Goal: Share content: Share content

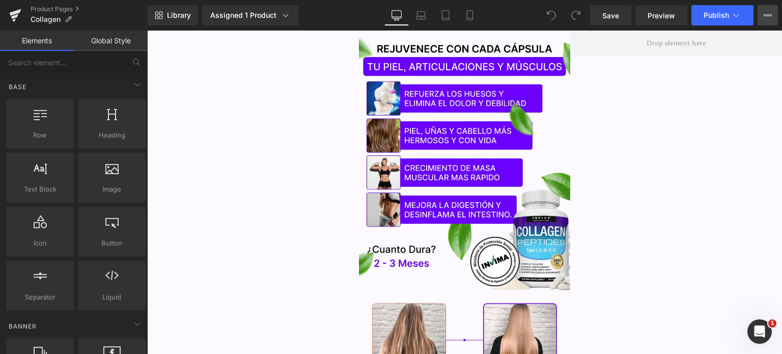
click at [765, 20] on button "View Live Page View with current Template Save Template to Library Schedule Pub…" at bounding box center [768, 15] width 20 height 20
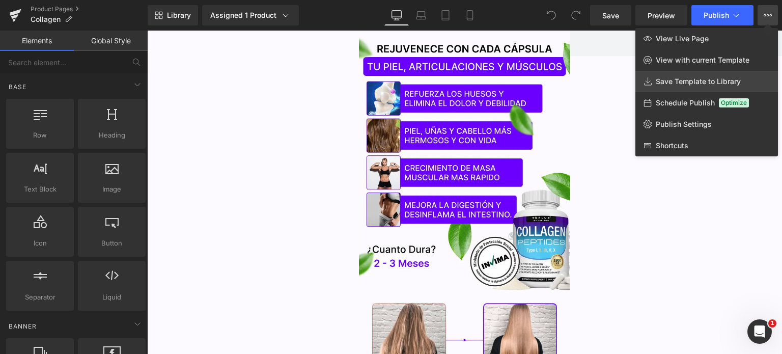
drag, startPoint x: 672, startPoint y: 89, endPoint x: 525, endPoint y: 59, distance: 150.8
click at [672, 89] on link "Save Template to Library" at bounding box center [707, 81] width 143 height 21
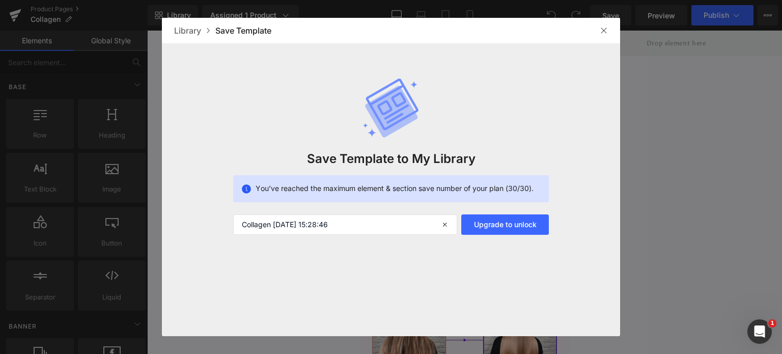
click at [600, 30] on img at bounding box center [604, 30] width 8 height 8
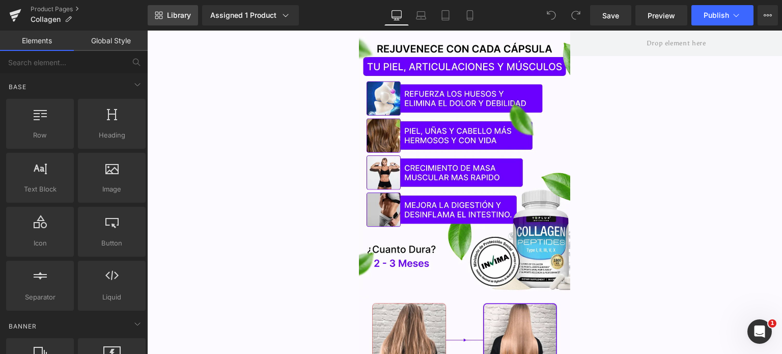
click at [177, 16] on span "Library" at bounding box center [179, 15] width 24 height 9
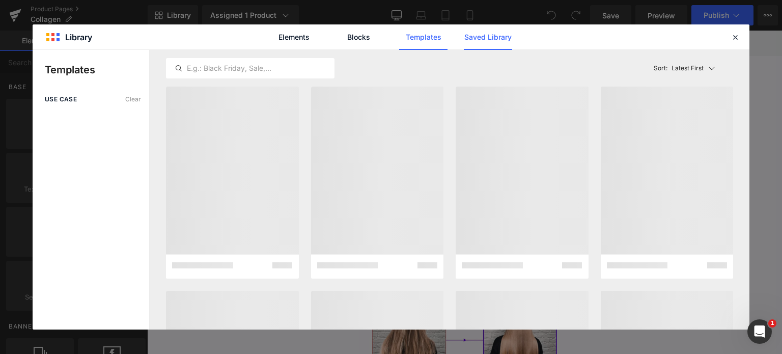
click at [489, 42] on link "Saved Library" at bounding box center [488, 36] width 48 height 25
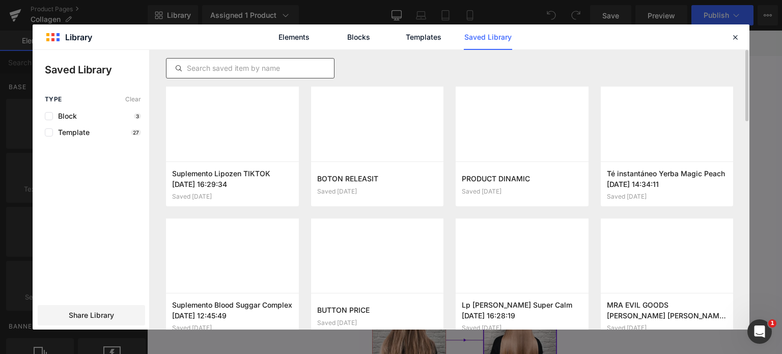
click at [272, 61] on div at bounding box center [250, 68] width 169 height 20
click at [262, 66] on input "text" at bounding box center [251, 68] width 168 height 12
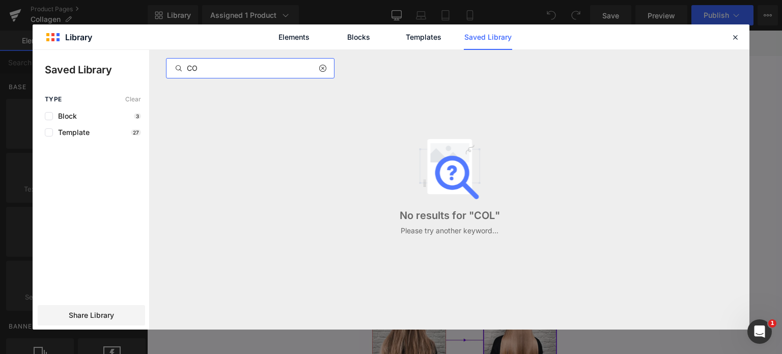
type input "C"
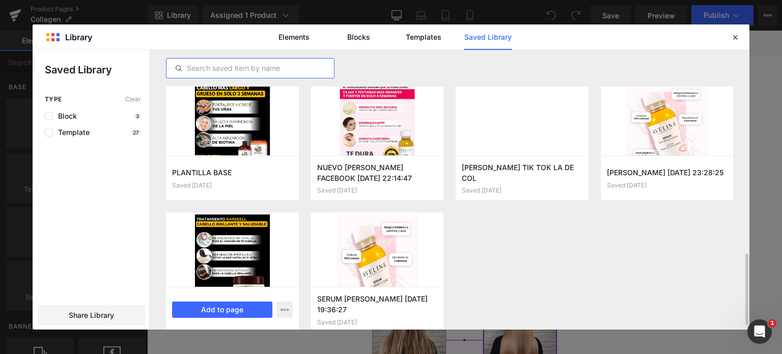
scroll to position [813, 0]
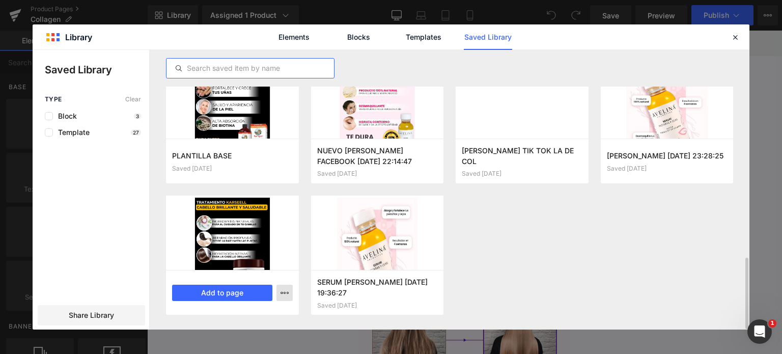
click at [281, 294] on icon "button" at bounding box center [285, 293] width 8 height 8
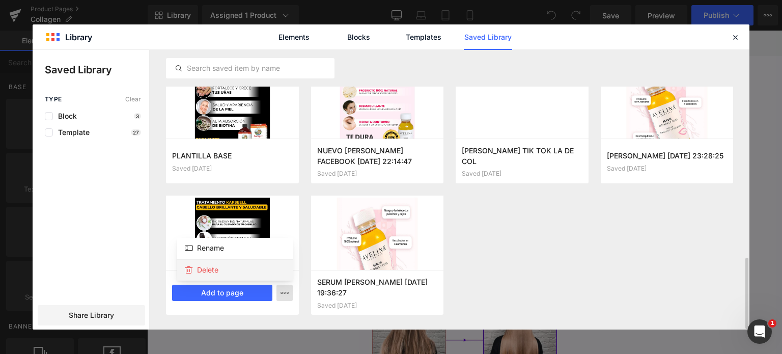
click at [251, 266] on div "Delete" at bounding box center [235, 269] width 116 height 21
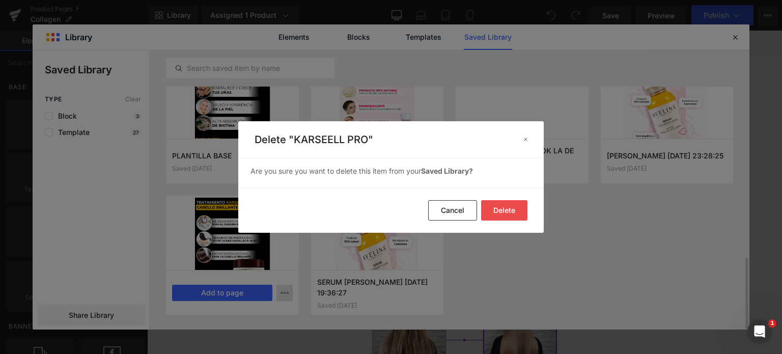
click at [505, 214] on button "Delete" at bounding box center [504, 210] width 46 height 20
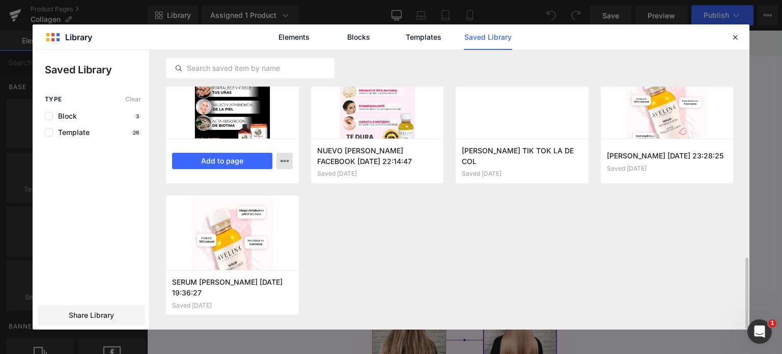
click at [279, 161] on button "button" at bounding box center [285, 161] width 16 height 16
click at [245, 205] on div "Delete" at bounding box center [235, 205] width 116 height 21
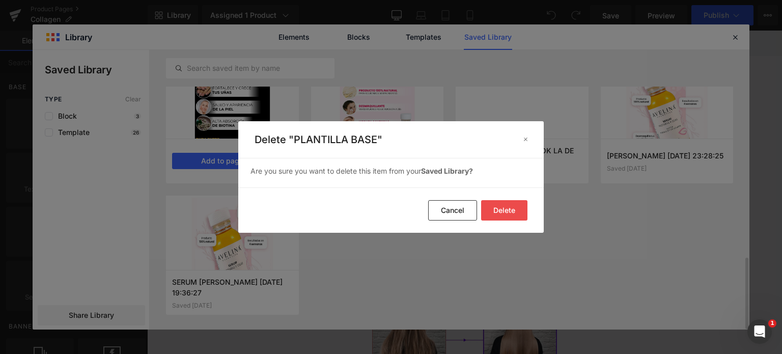
click at [491, 215] on button "Delete" at bounding box center [504, 210] width 46 height 20
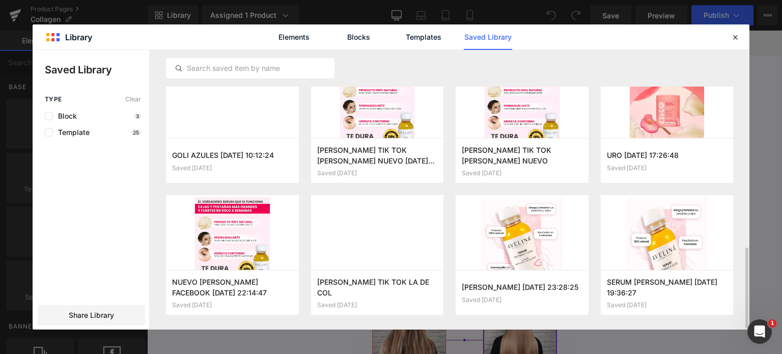
scroll to position [681, 0]
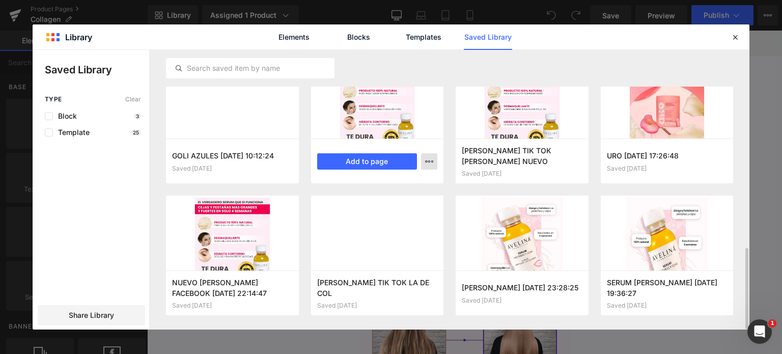
click at [429, 162] on icon "button" at bounding box center [429, 161] width 8 height 8
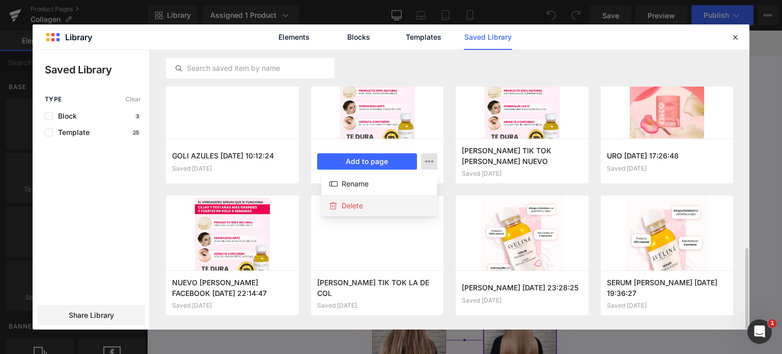
click at [393, 210] on div "Delete" at bounding box center [379, 205] width 116 height 21
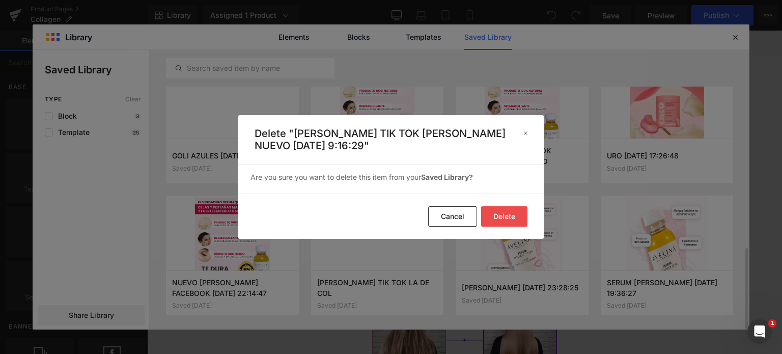
drag, startPoint x: 509, startPoint y: 214, endPoint x: 489, endPoint y: 209, distance: 20.9
click at [509, 214] on button "Delete" at bounding box center [504, 216] width 46 height 20
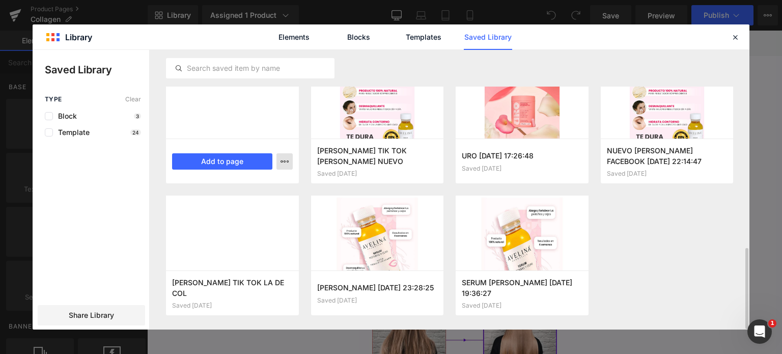
click at [291, 159] on button "button" at bounding box center [285, 161] width 16 height 16
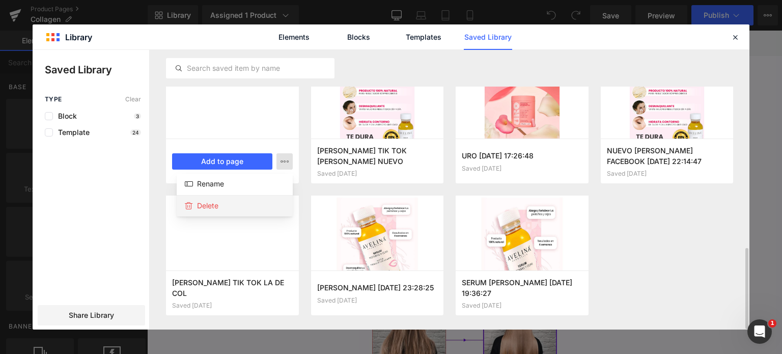
click at [272, 204] on div "Delete" at bounding box center [235, 205] width 116 height 21
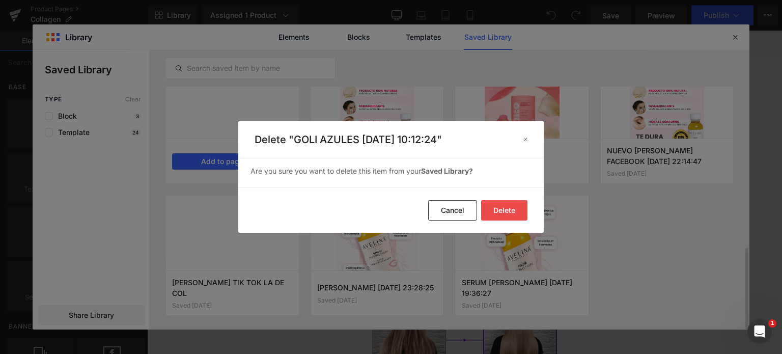
click at [516, 205] on button "Delete" at bounding box center [504, 210] width 46 height 20
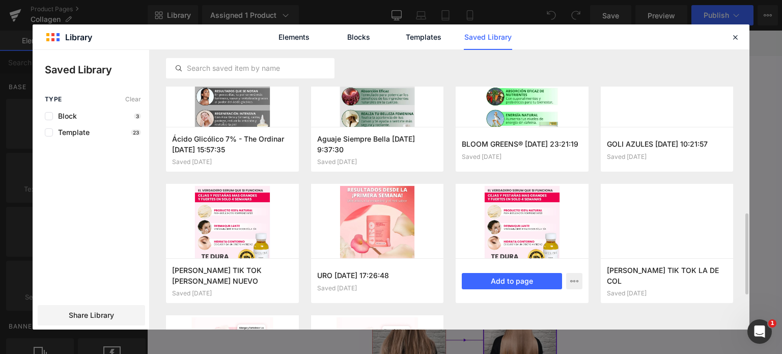
scroll to position [510, 0]
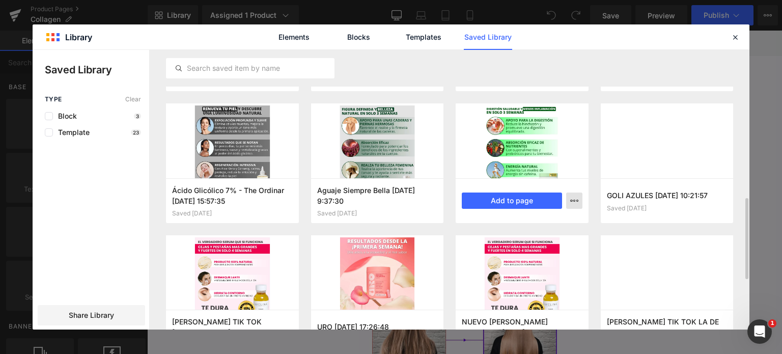
click at [572, 201] on icon "button" at bounding box center [574, 201] width 8 height 8
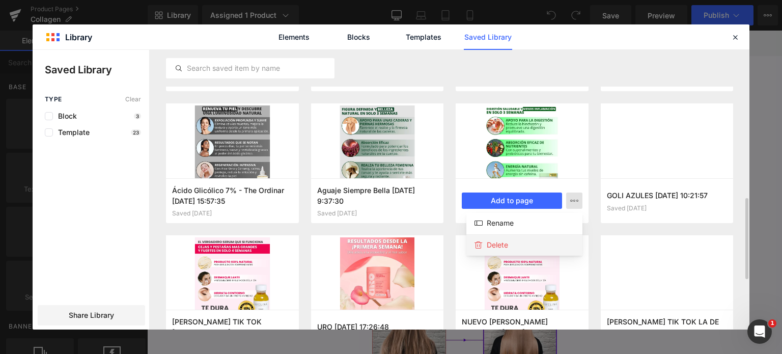
click at [504, 243] on p "Delete" at bounding box center [497, 244] width 21 height 9
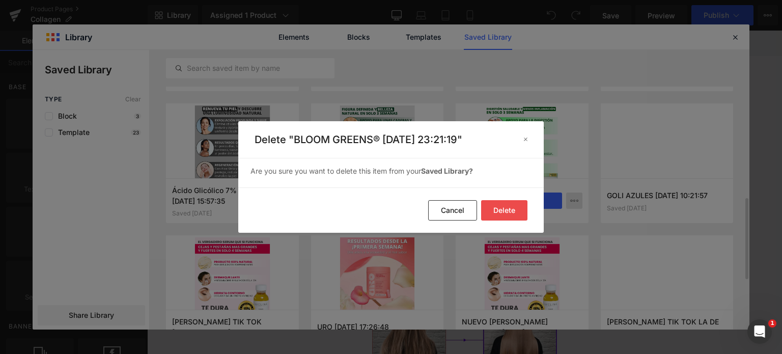
click at [536, 213] on footer "Delete Cancel" at bounding box center [391, 209] width 306 height 45
click at [509, 207] on button "Delete" at bounding box center [504, 210] width 46 height 20
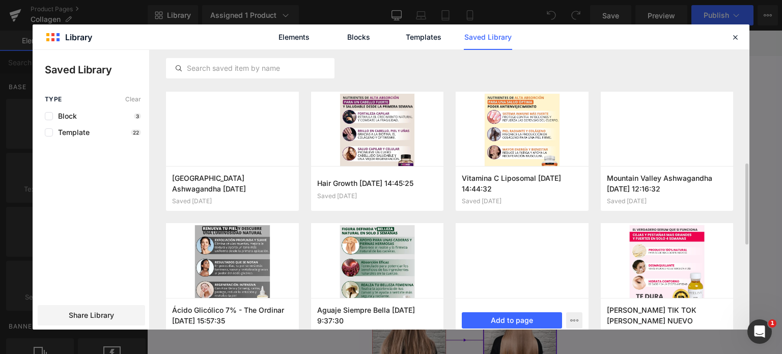
scroll to position [322, 0]
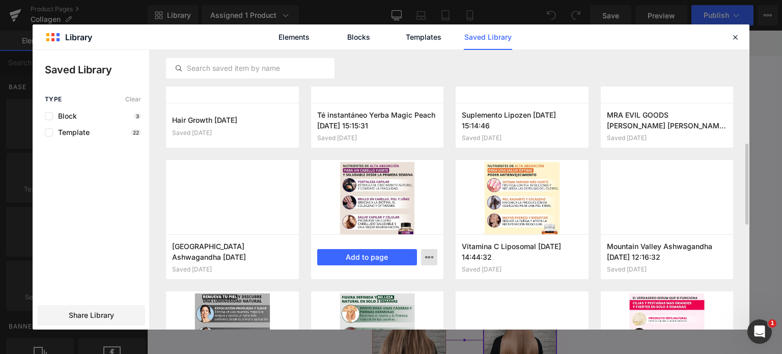
click at [432, 257] on icon "button" at bounding box center [429, 257] width 8 height 8
click at [368, 300] on div "Delete" at bounding box center [379, 301] width 116 height 21
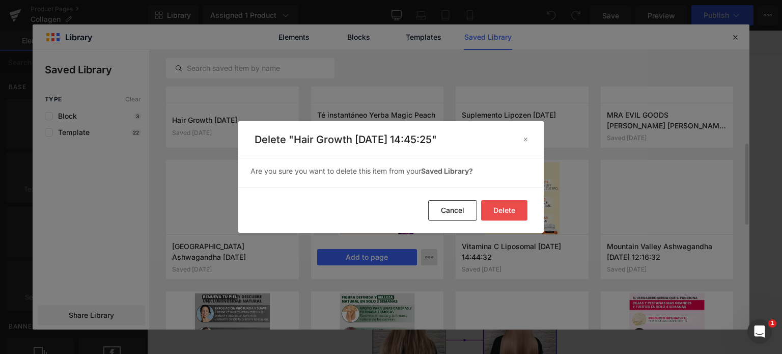
click at [516, 207] on button "Delete" at bounding box center [504, 210] width 46 height 20
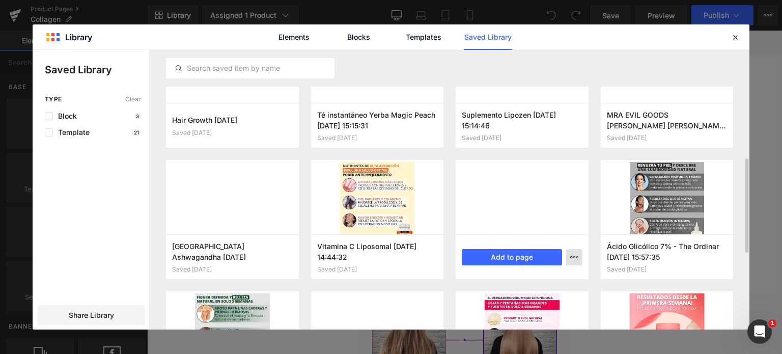
click at [0, 0] on icon "button" at bounding box center [0, 0] width 0 height 0
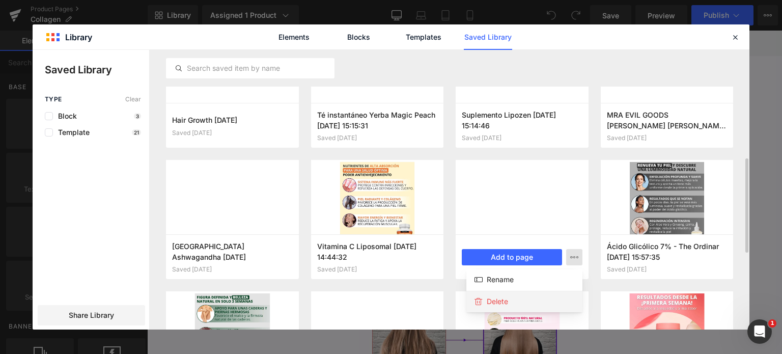
click at [490, 307] on div "Delete" at bounding box center [525, 301] width 116 height 21
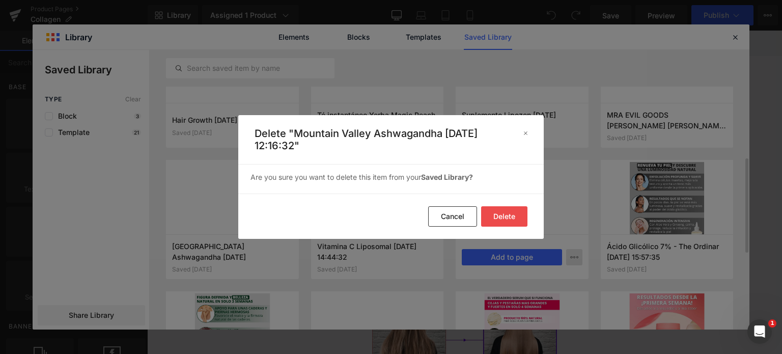
click at [500, 215] on button "Delete" at bounding box center [504, 216] width 46 height 20
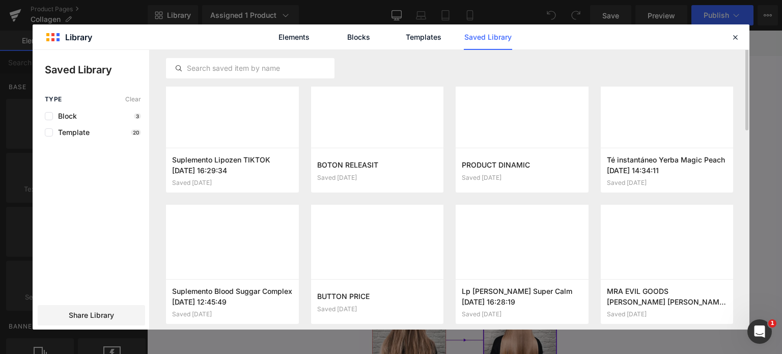
scroll to position [0, 0]
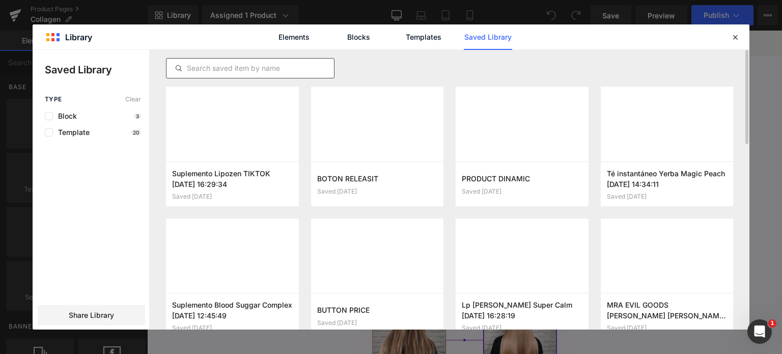
click at [228, 73] on input "text" at bounding box center [251, 68] width 168 height 12
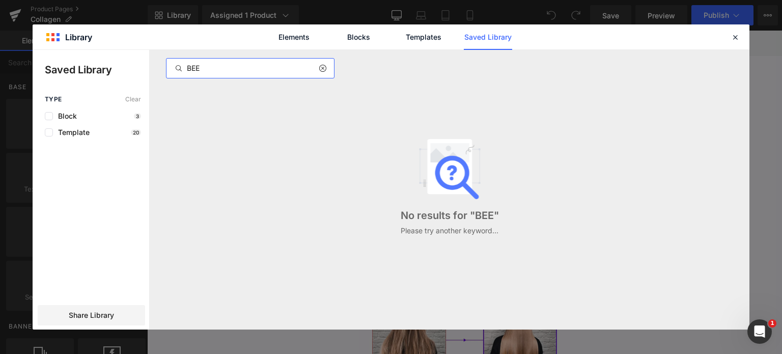
type input "BEE"
click at [319, 68] on icon at bounding box center [322, 68] width 7 height 8
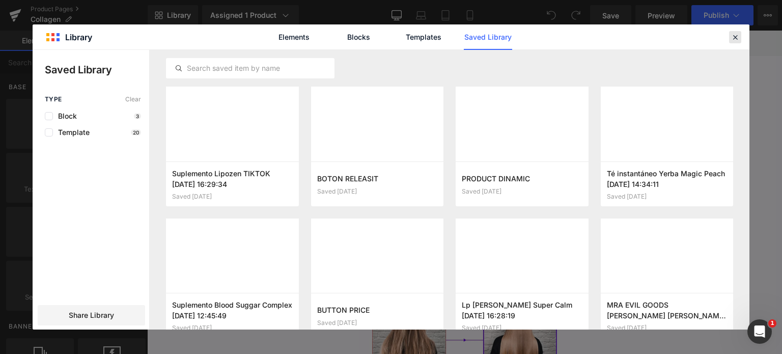
drag, startPoint x: 733, startPoint y: 34, endPoint x: 597, endPoint y: 1, distance: 140.0
click at [733, 34] on icon at bounding box center [735, 37] width 9 height 9
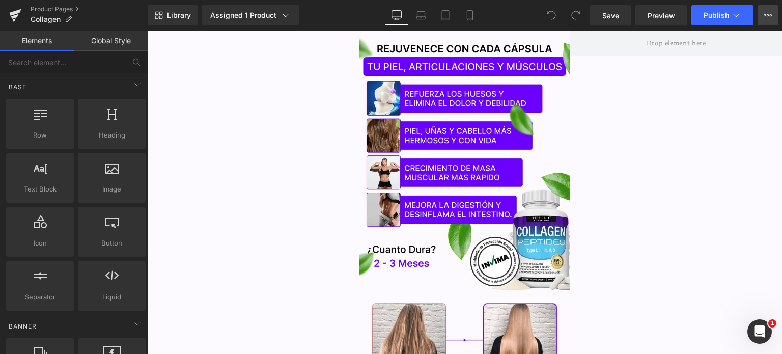
click at [773, 19] on button "View Live Page View with current Template Save Template to Library Schedule Pub…" at bounding box center [768, 15] width 20 height 20
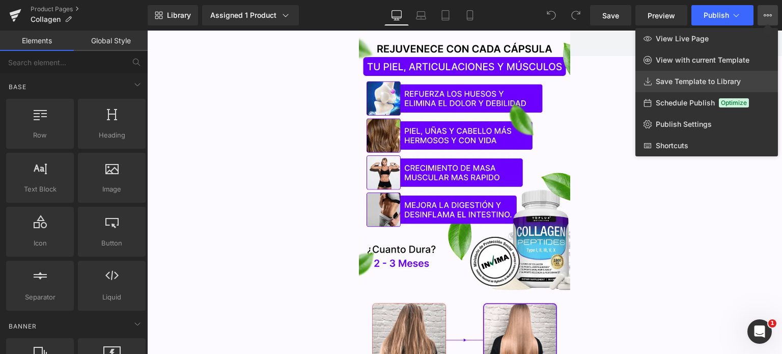
click at [681, 87] on link "Save Template to Library" at bounding box center [707, 81] width 143 height 21
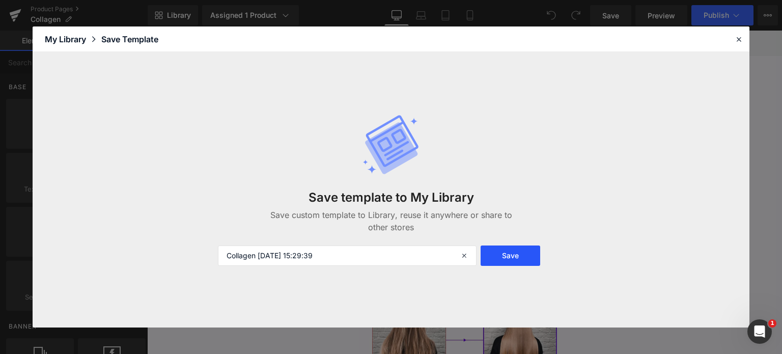
click at [519, 255] on button "Save" at bounding box center [511, 255] width 60 height 20
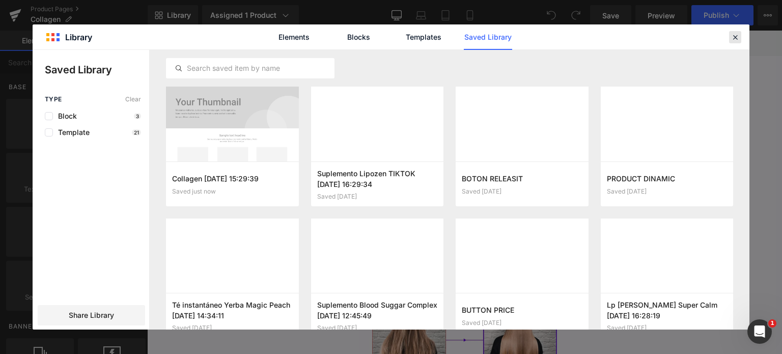
click at [738, 36] on icon at bounding box center [735, 37] width 9 height 9
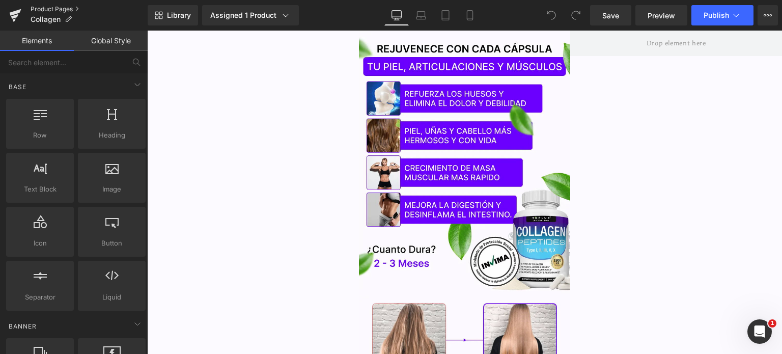
click at [51, 10] on link "Product Pages" at bounding box center [89, 9] width 117 height 8
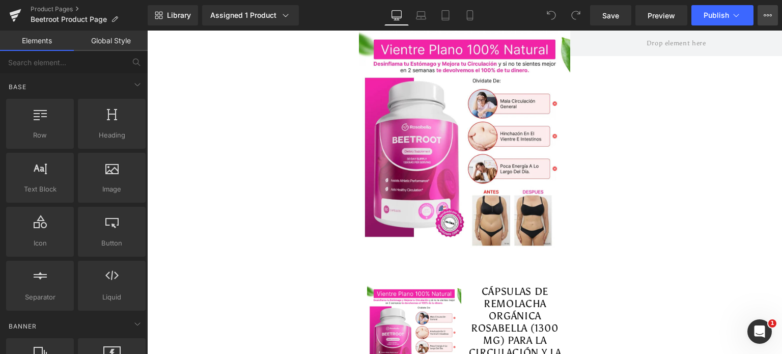
click at [770, 9] on button "View Live Page View with current Template Save Template to Library Schedule Pub…" at bounding box center [768, 15] width 20 height 20
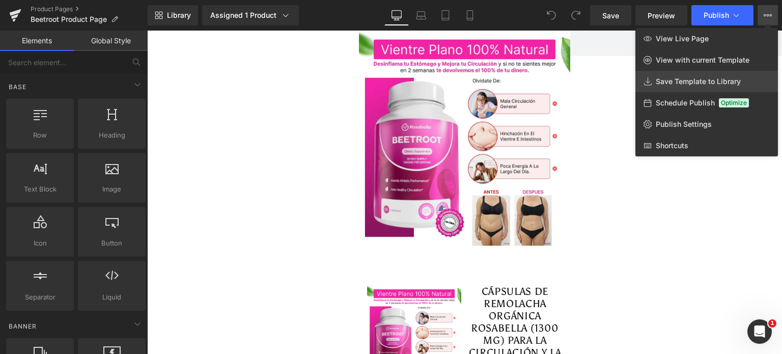
click at [682, 88] on link "Save Template to Library" at bounding box center [707, 81] width 143 height 21
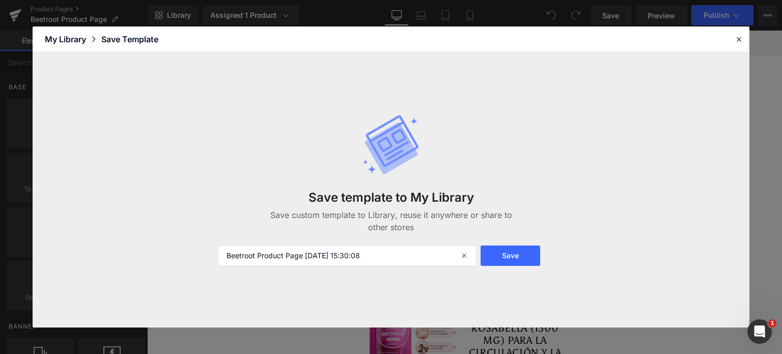
drag, startPoint x: 513, startPoint y: 246, endPoint x: 523, endPoint y: 244, distance: 9.4
click at [512, 246] on button "Save" at bounding box center [511, 255] width 60 height 20
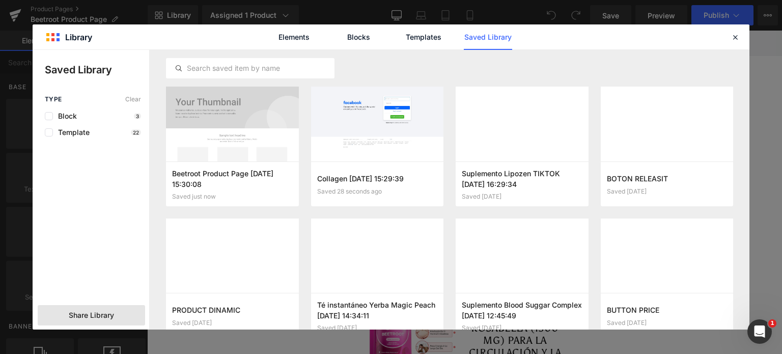
click at [91, 315] on span "Share Library" at bounding box center [91, 315] width 45 height 10
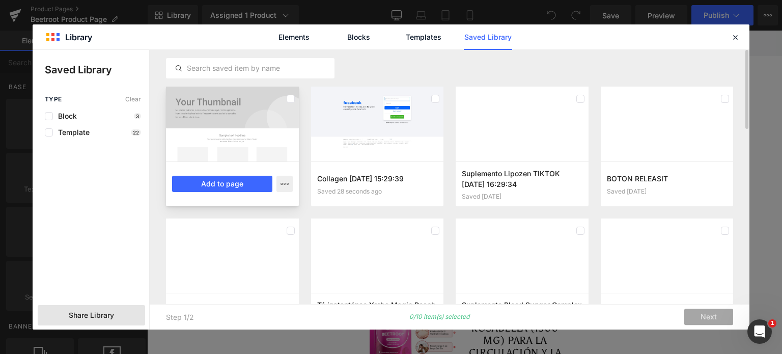
click at [223, 115] on div at bounding box center [232, 124] width 133 height 75
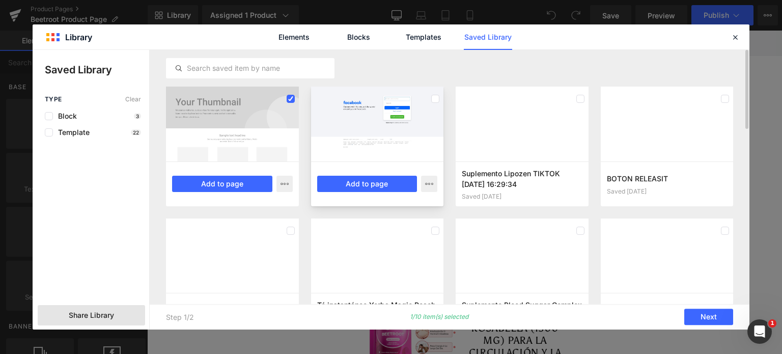
click at [378, 109] on div at bounding box center [377, 124] width 133 height 75
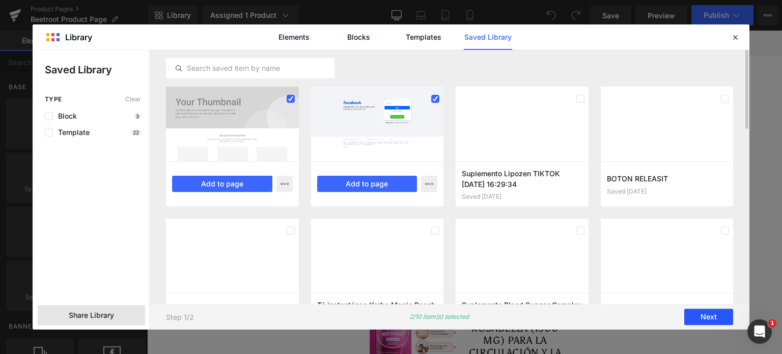
click at [713, 317] on button "Next" at bounding box center [708, 317] width 49 height 16
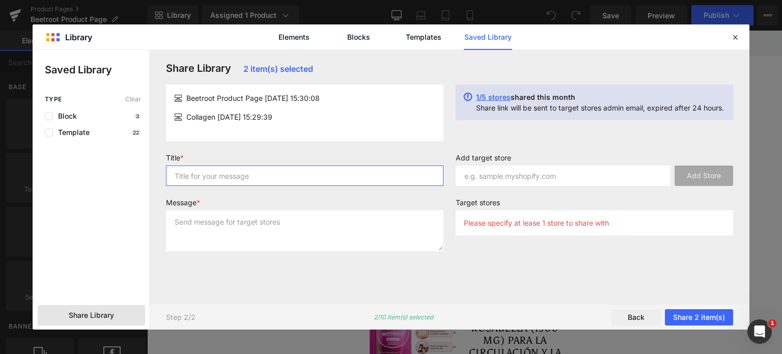
click at [234, 181] on input "text" at bounding box center [305, 176] width 278 height 20
type input "sasa"
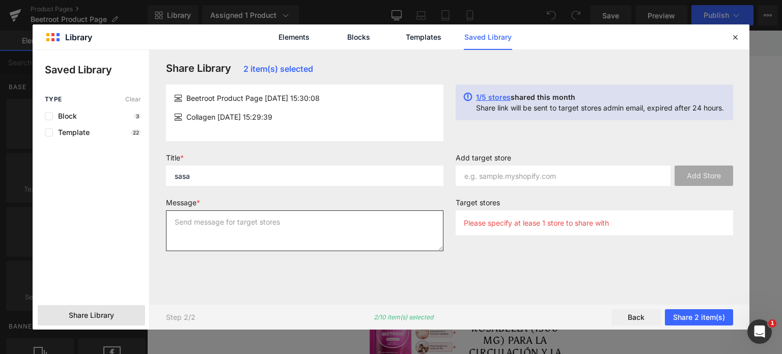
click at [221, 228] on textarea at bounding box center [305, 230] width 278 height 41
type textarea "sas"
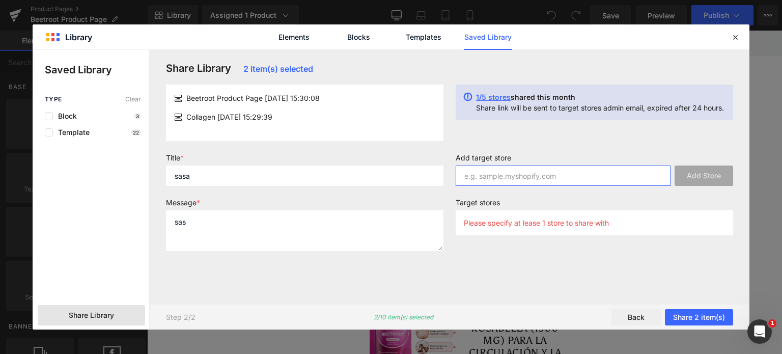
click at [503, 173] on input "text" at bounding box center [563, 176] width 215 height 20
click at [495, 175] on input "text" at bounding box center [563, 176] width 215 height 20
paste input "[DOMAIN_NAME]"
type input "[DOMAIN_NAME]"
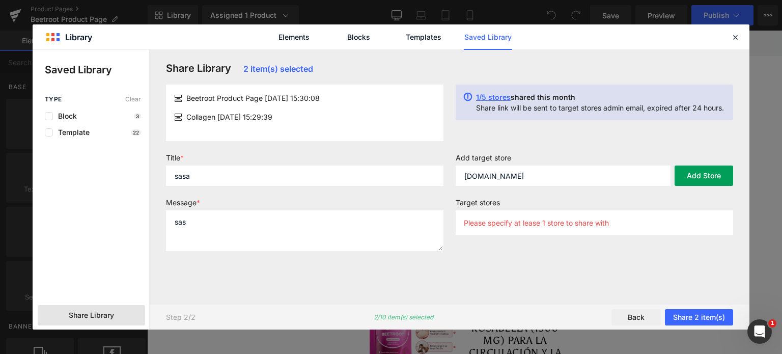
click at [691, 183] on button "Add Store" at bounding box center [704, 176] width 59 height 20
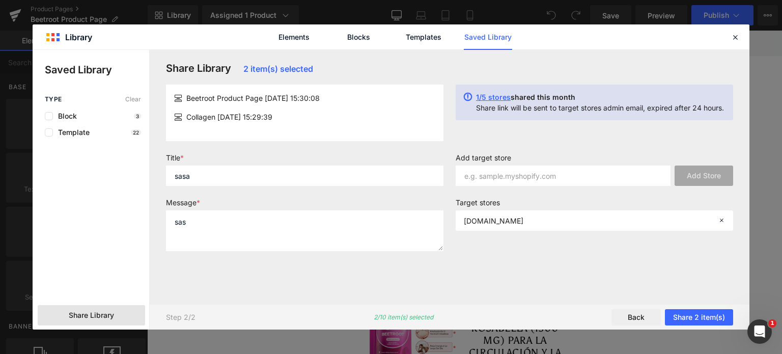
click at [567, 186] on div "Add target store Add Store" at bounding box center [595, 173] width 290 height 41
click at [511, 172] on input "text" at bounding box center [563, 176] width 215 height 20
paste input "[DOMAIN_NAME]"
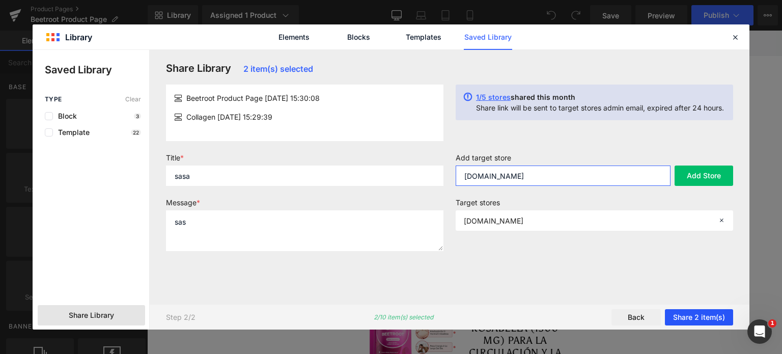
type input "[DOMAIN_NAME]"
click at [709, 317] on button "Share 2 item(s)" at bounding box center [699, 317] width 68 height 16
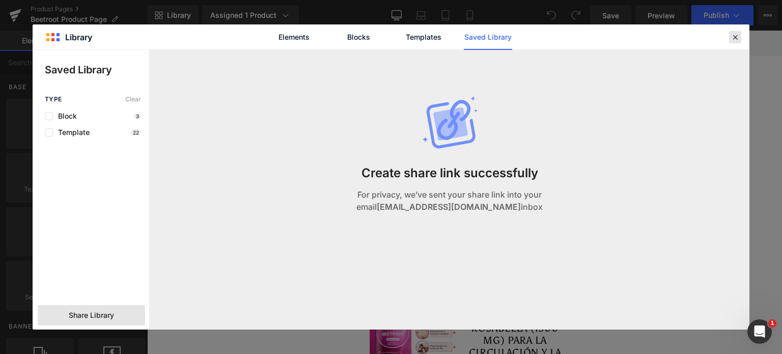
drag, startPoint x: 735, startPoint y: 37, endPoint x: 157, endPoint y: 14, distance: 578.0
click at [735, 37] on icon at bounding box center [735, 37] width 9 height 9
